Goal: Task Accomplishment & Management: Use online tool/utility

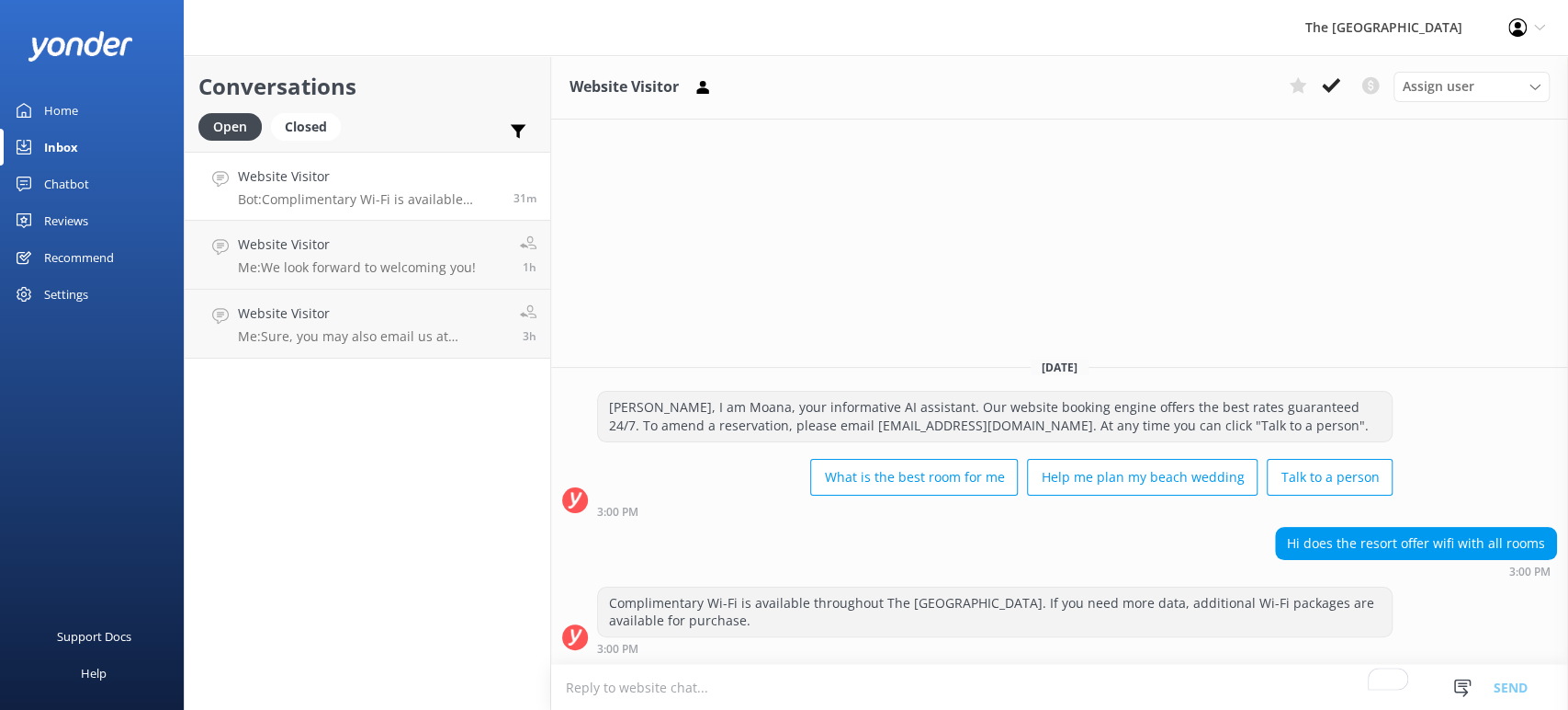
click at [345, 193] on p "Bot: Complimentary Wi-Fi is available throughout The [GEOGRAPHIC_DATA]. If you …" at bounding box center [369, 199] width 262 height 16
click at [107, 189] on link "Chatbot" at bounding box center [91, 184] width 183 height 37
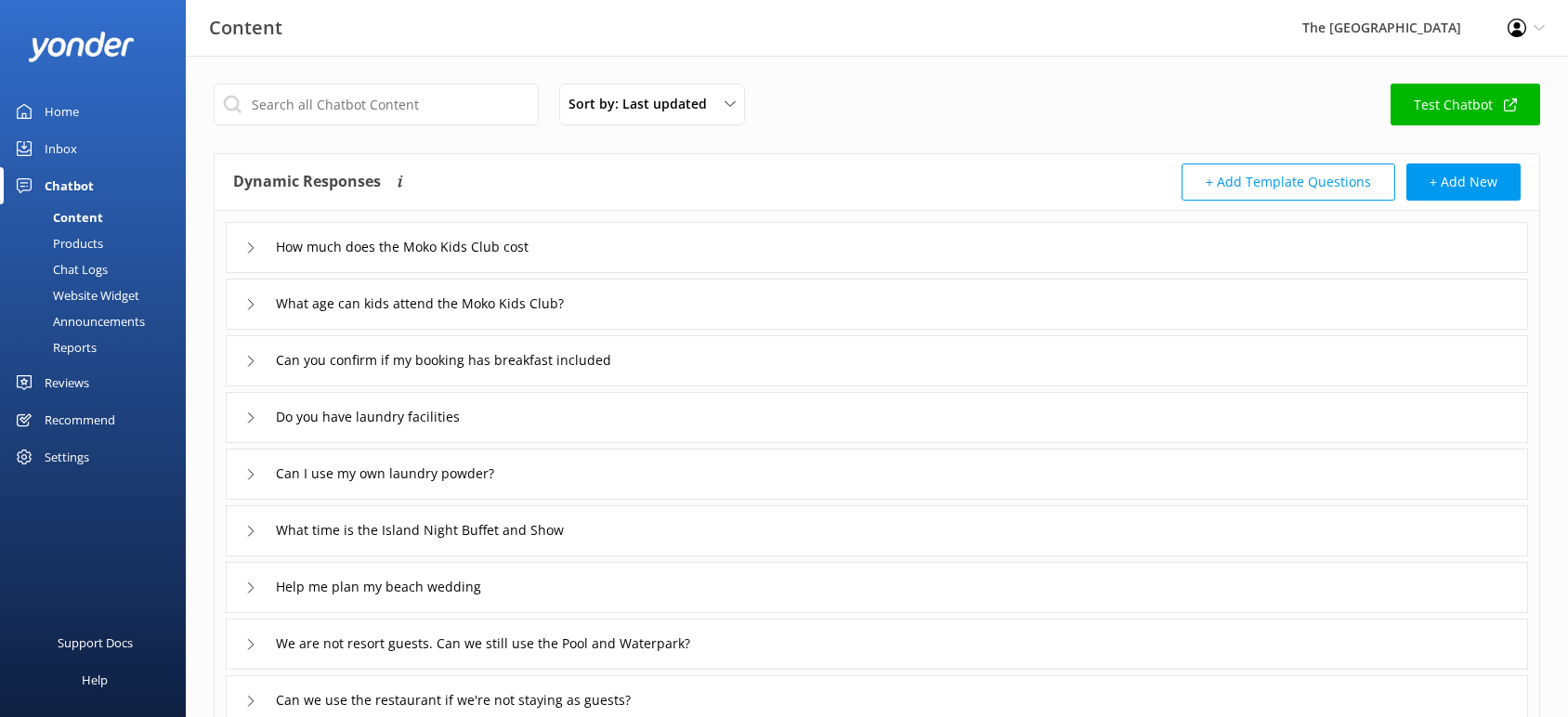
click at [95, 264] on div "Chat Logs" at bounding box center [59, 269] width 97 height 26
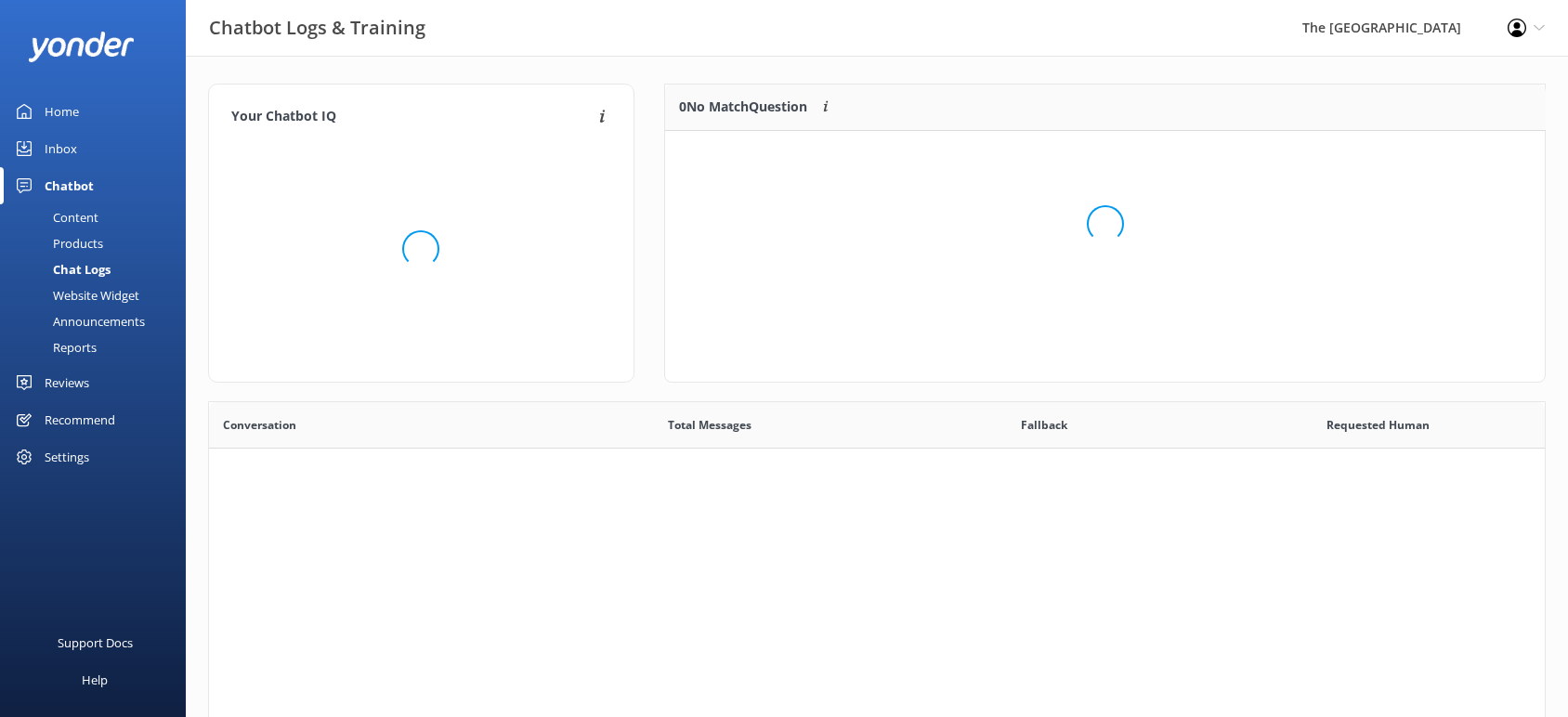
scroll to position [633, 1318]
